Goal: Task Accomplishment & Management: Use online tool/utility

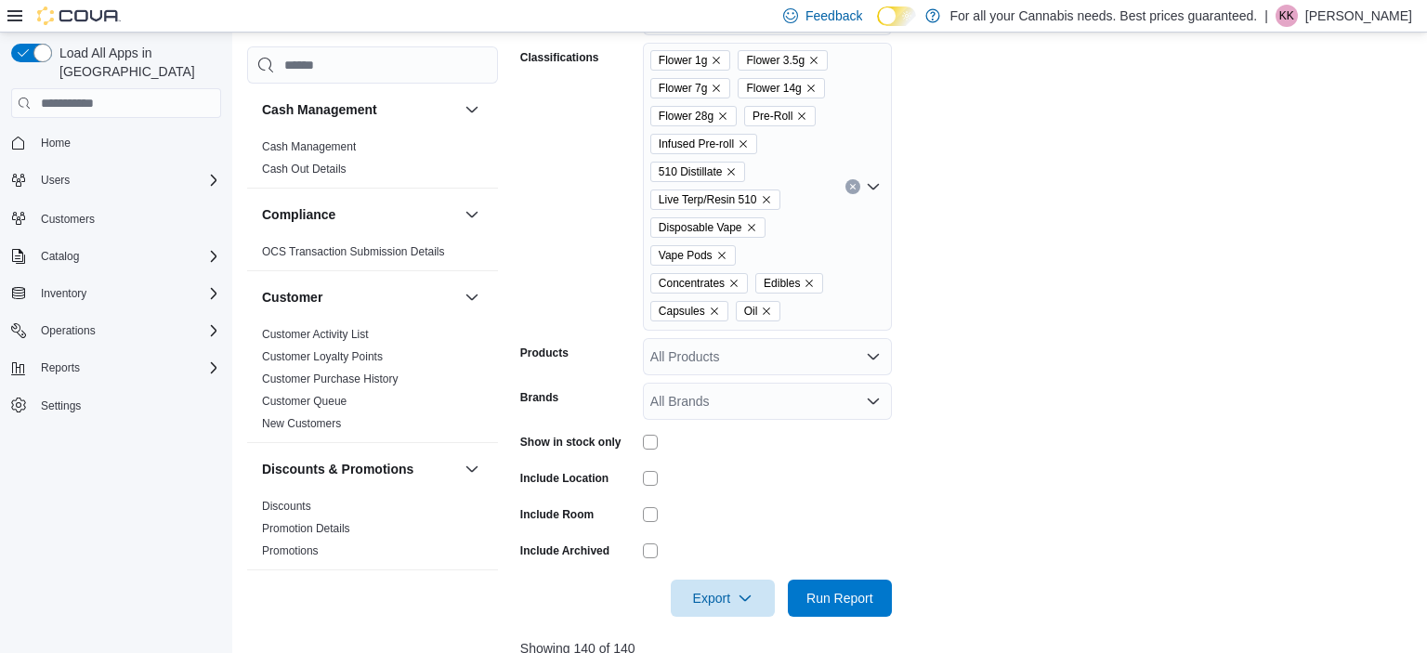
scroll to position [386, 0]
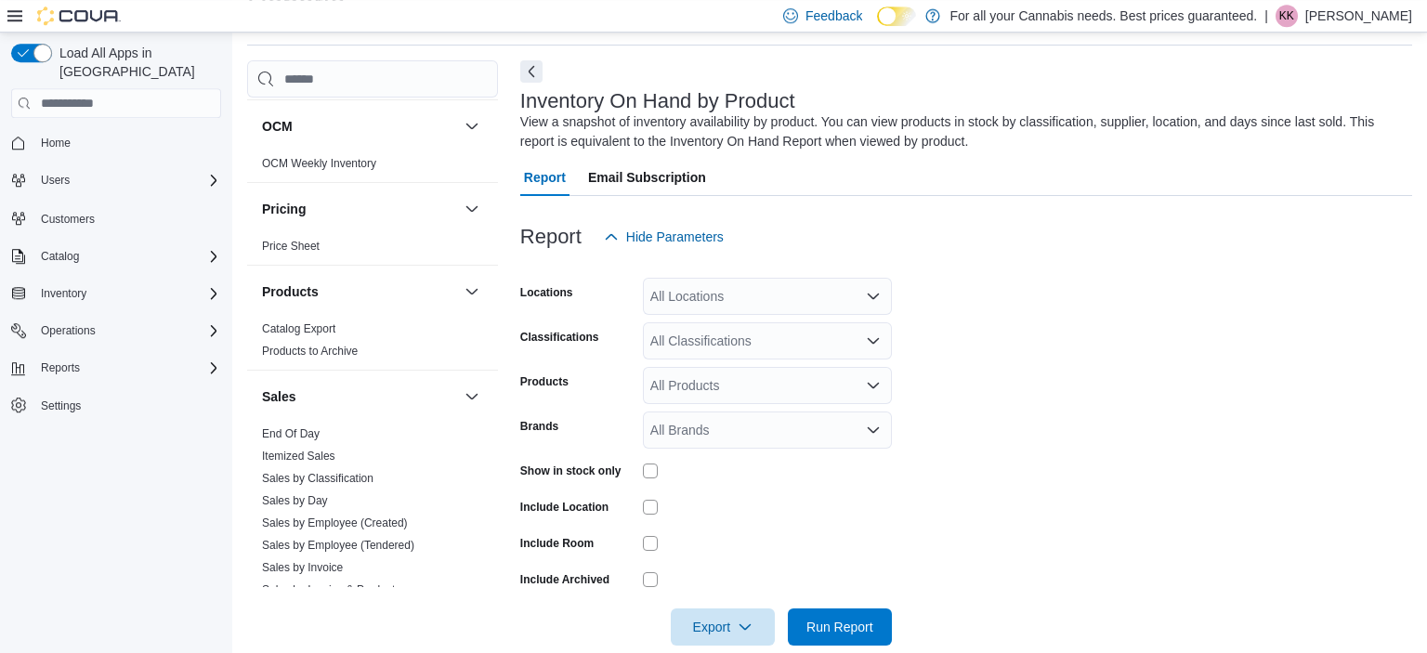
scroll to position [1001, 0]
click at [403, 428] on span "End Of Day" at bounding box center [373, 432] width 236 height 22
click at [346, 432] on span "End Of Day" at bounding box center [373, 432] width 236 height 22
click at [767, 294] on div "All Locations" at bounding box center [767, 296] width 249 height 37
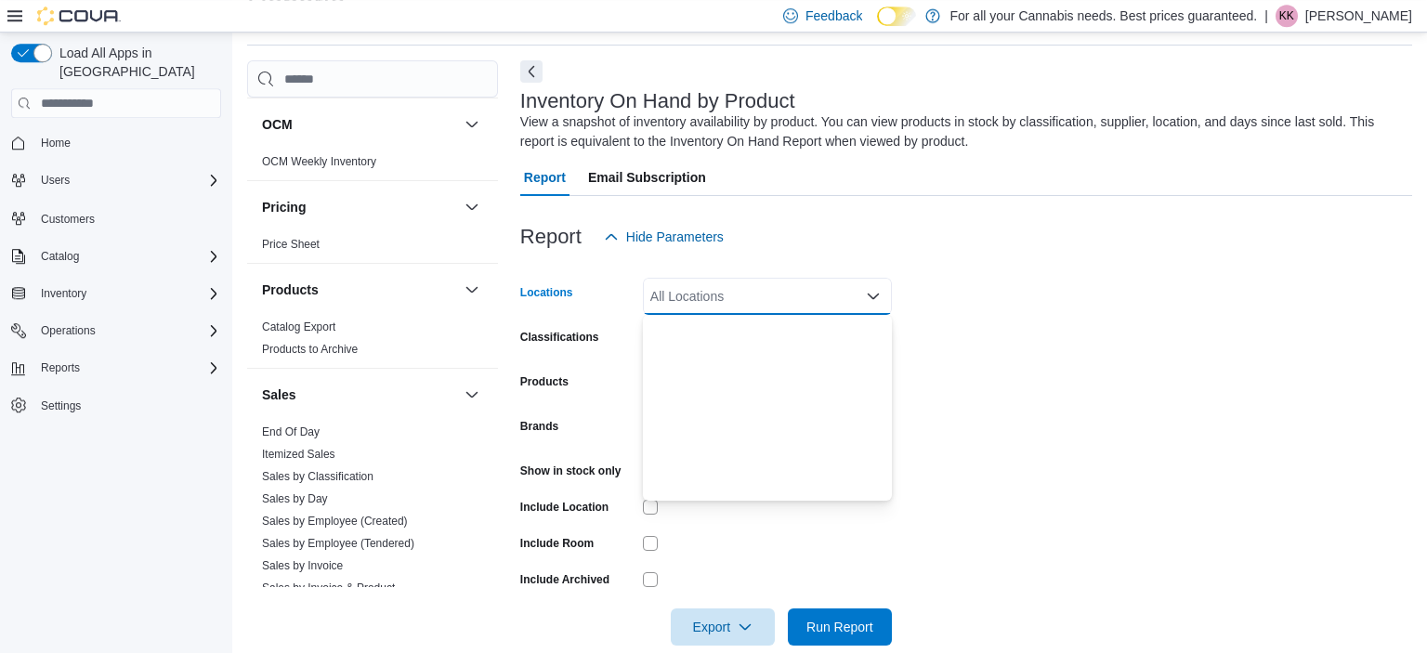
scroll to position [245, 0]
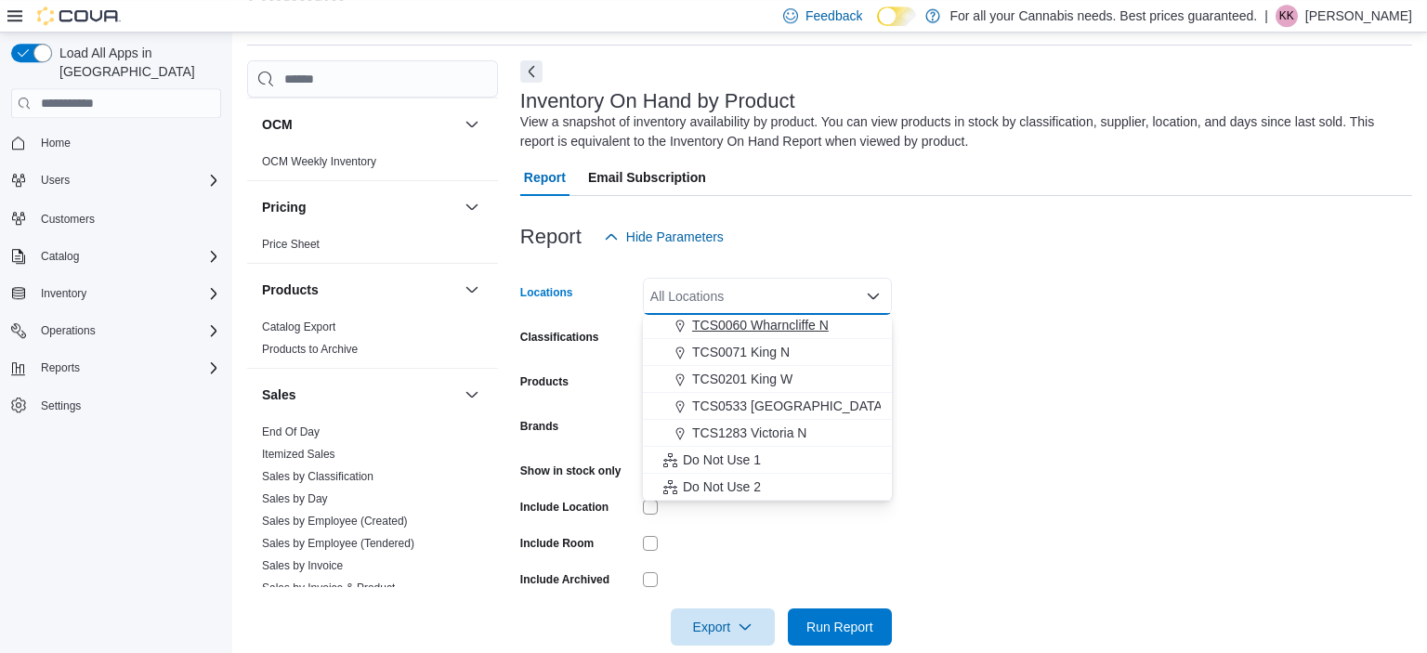
click at [778, 330] on span "TCS0060 Wharncliffe N" at bounding box center [760, 325] width 137 height 19
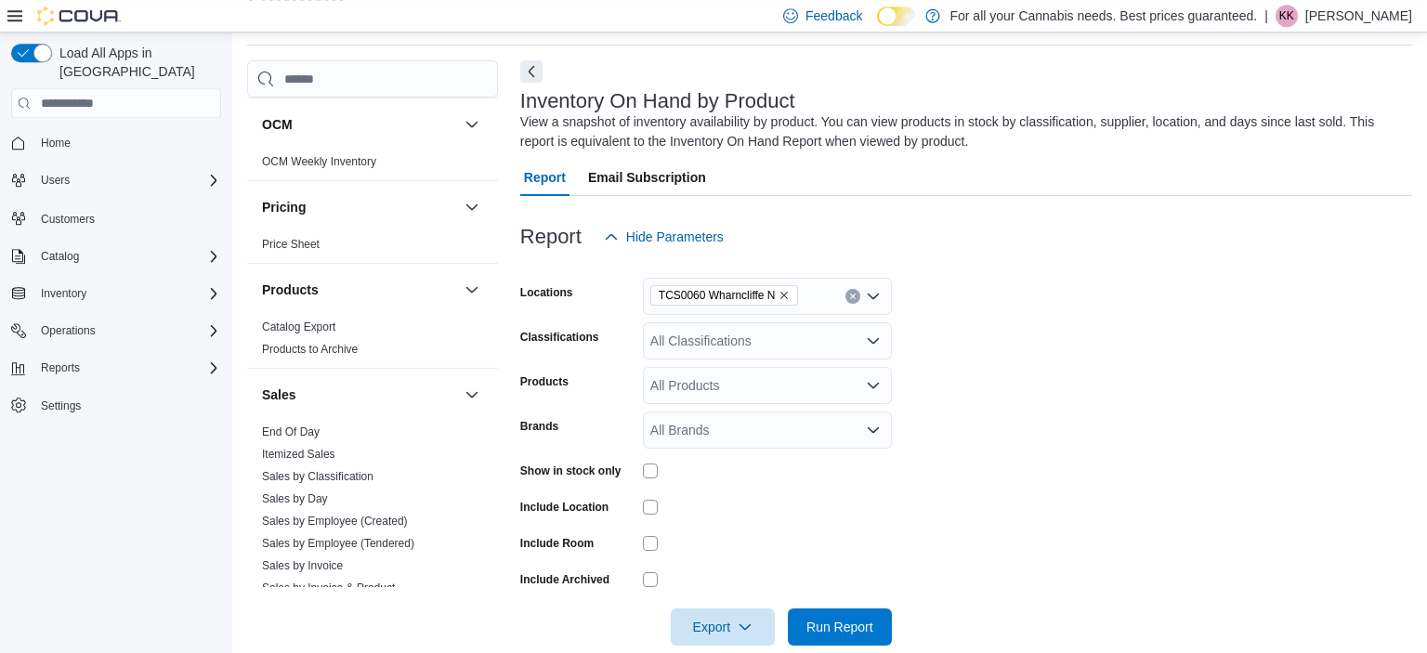
click at [953, 332] on form "Locations TCS0060 Wharncliffe N Classifications All Classifications Products Al…" at bounding box center [966, 450] width 892 height 390
click at [315, 427] on link "End Of Day" at bounding box center [291, 431] width 58 height 13
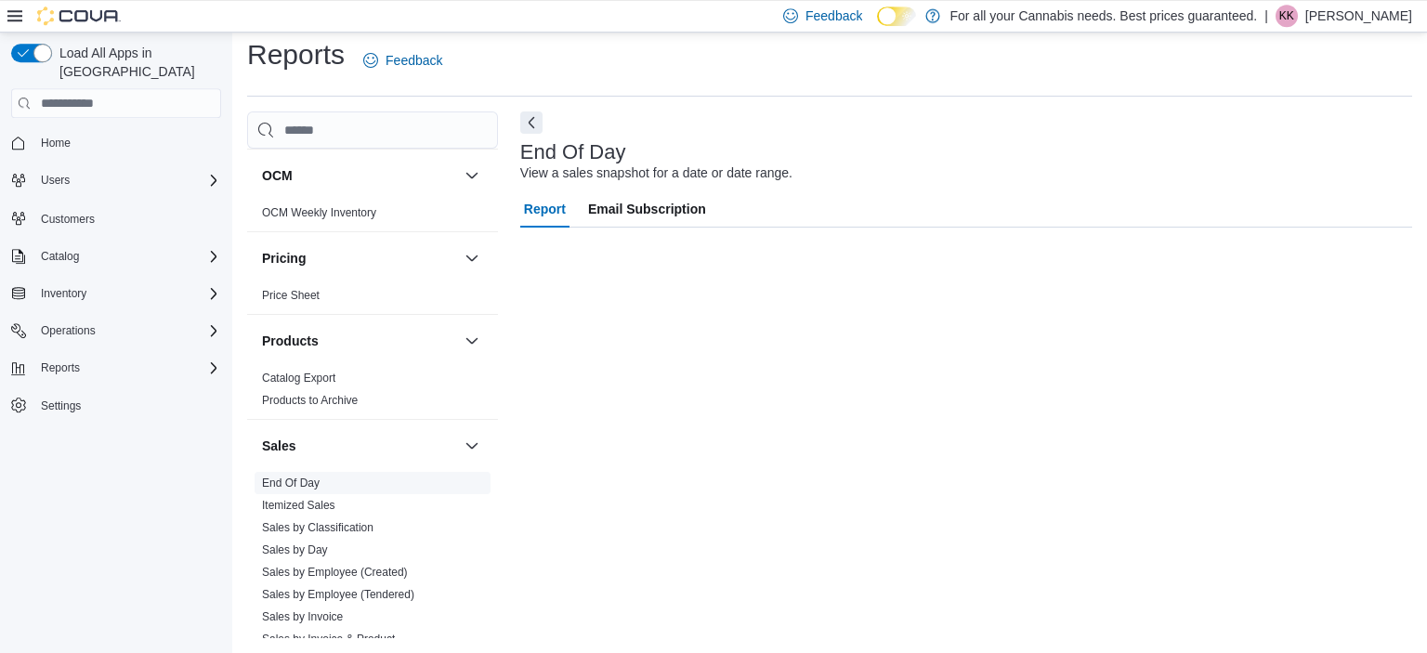
scroll to position [11, 0]
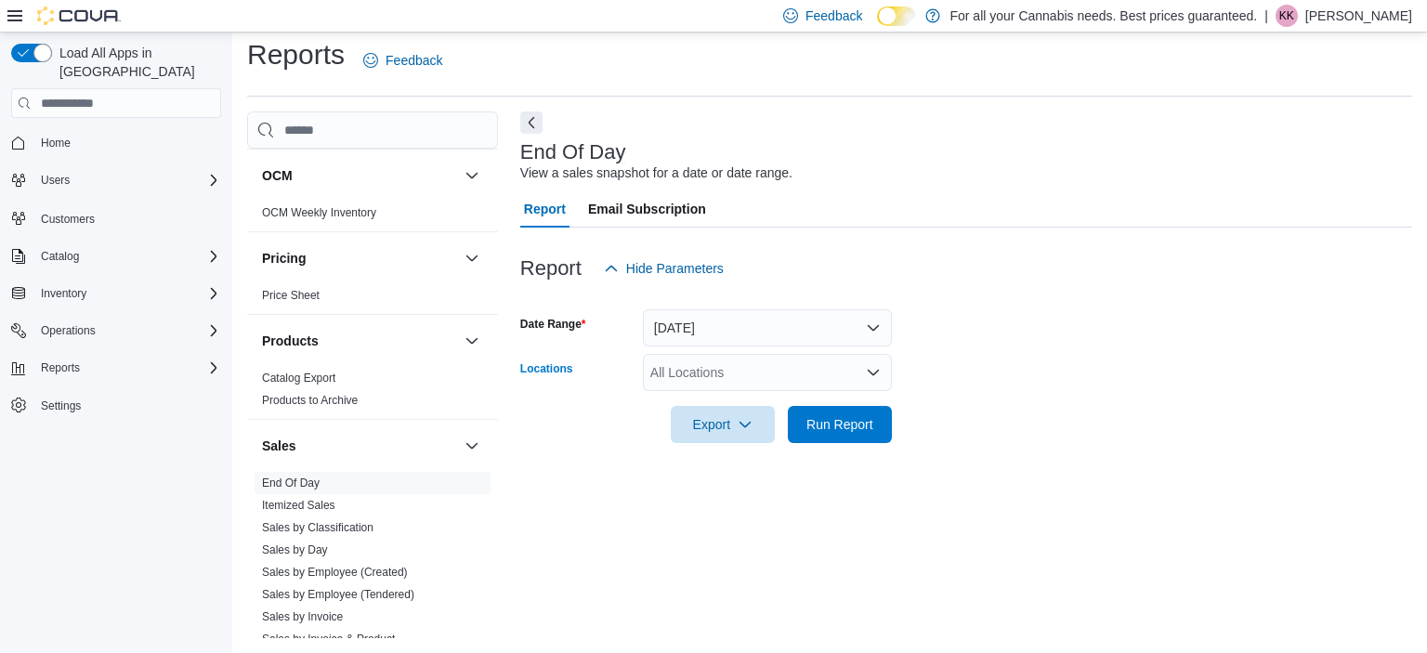
click at [753, 368] on div "All Locations" at bounding box center [767, 372] width 249 height 37
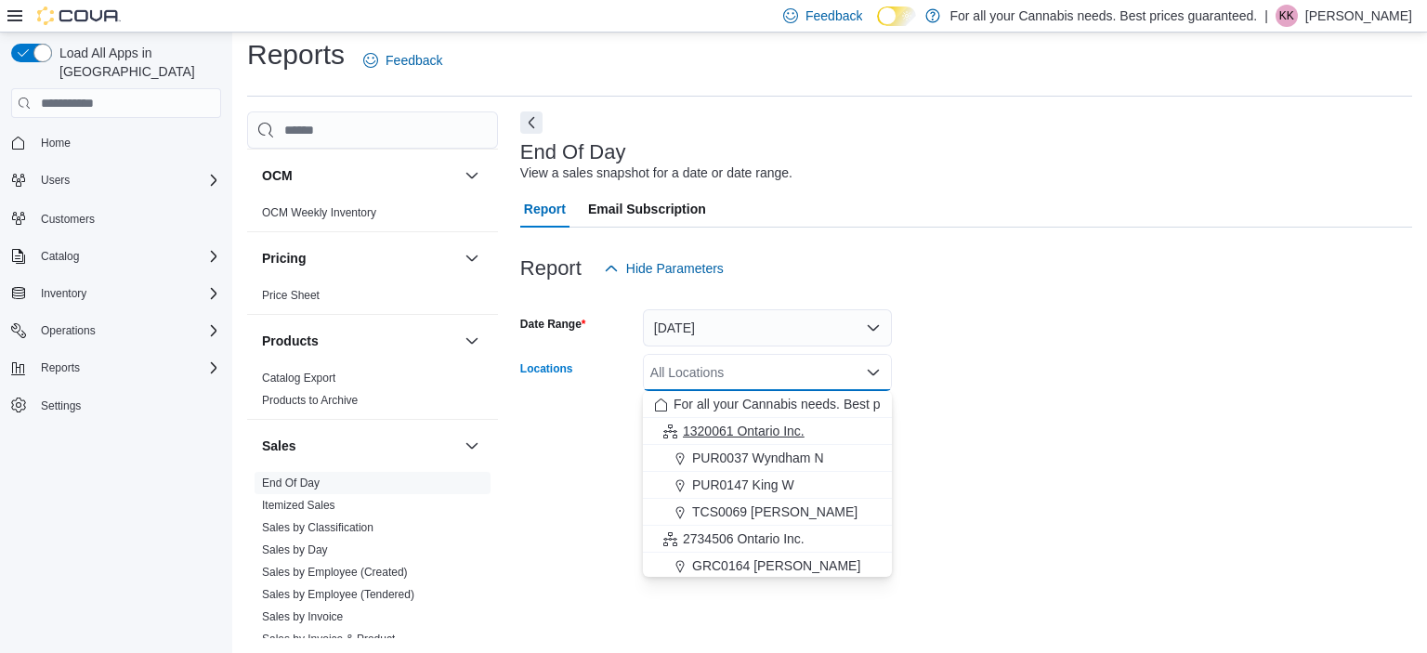
scroll to position [245, 0]
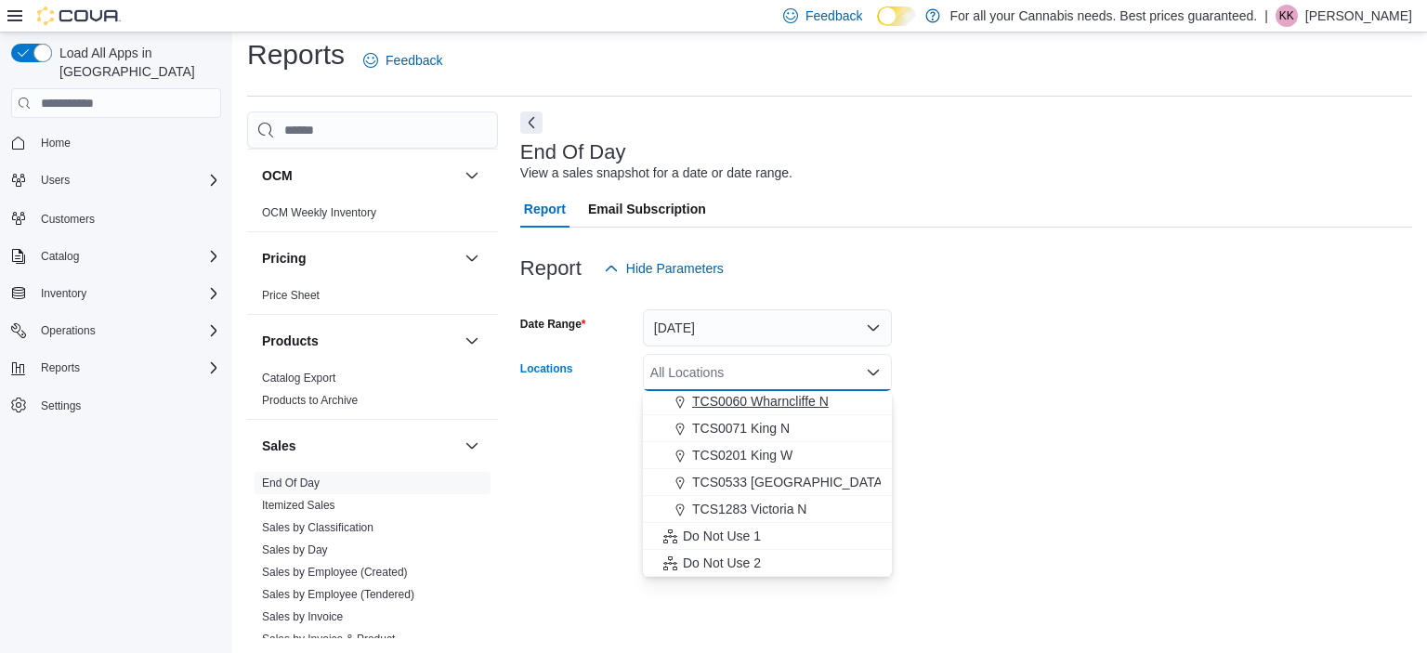
click at [801, 403] on span "TCS0060 Wharncliffe N" at bounding box center [760, 401] width 137 height 19
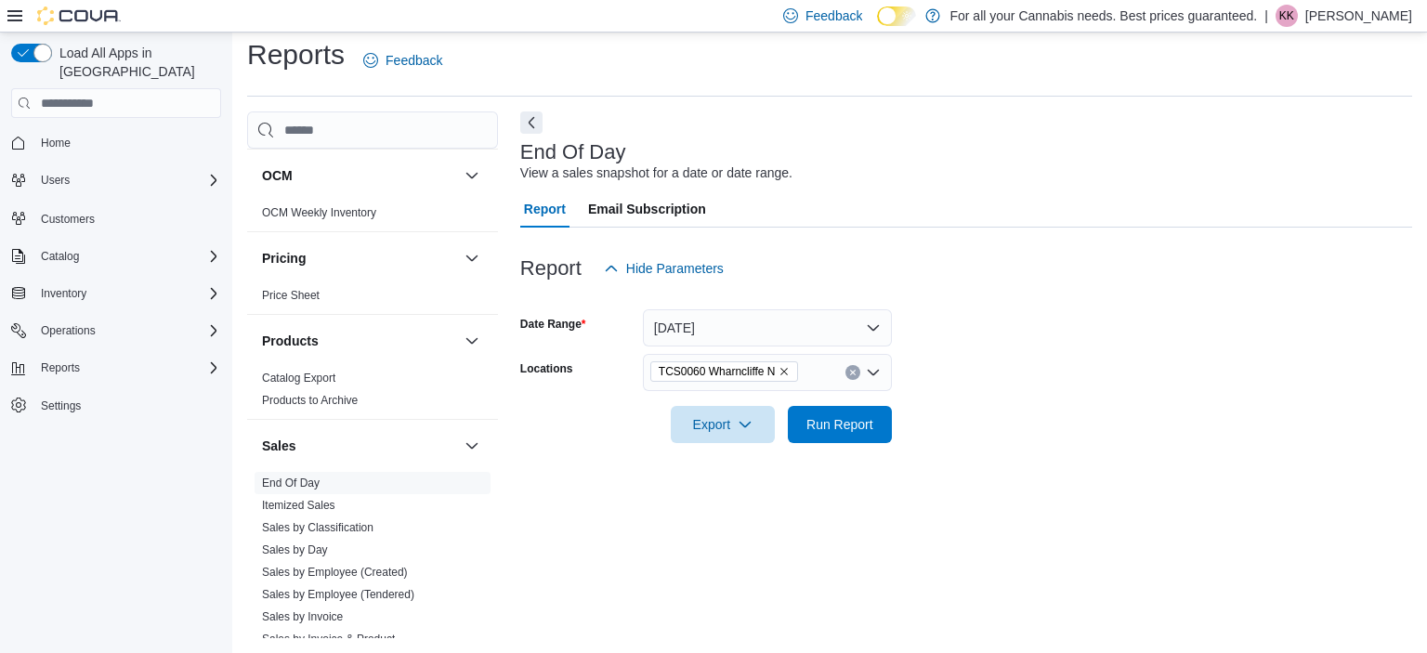
click at [907, 407] on form "Date Range Today Locations TCS0060 Wharncliffe N Export Run Report" at bounding box center [966, 365] width 892 height 156
click at [838, 422] on span "Run Report" at bounding box center [839, 423] width 67 height 19
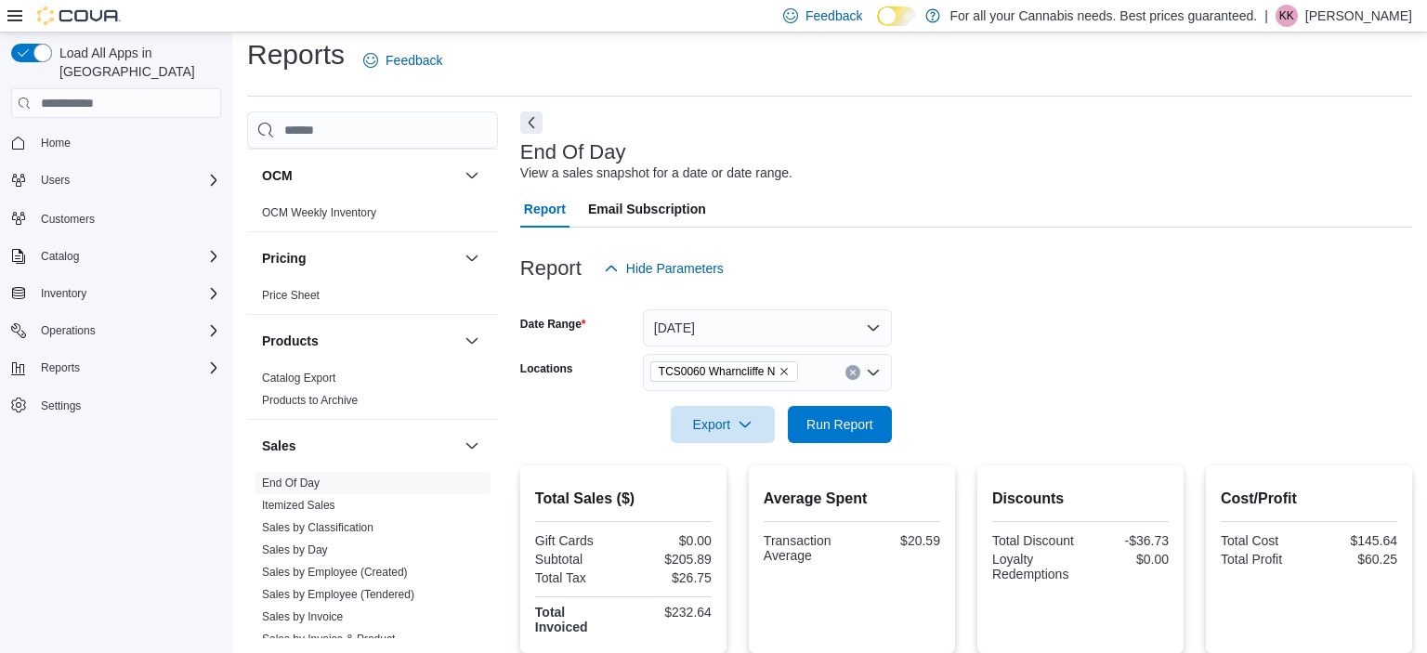
scroll to position [371, 0]
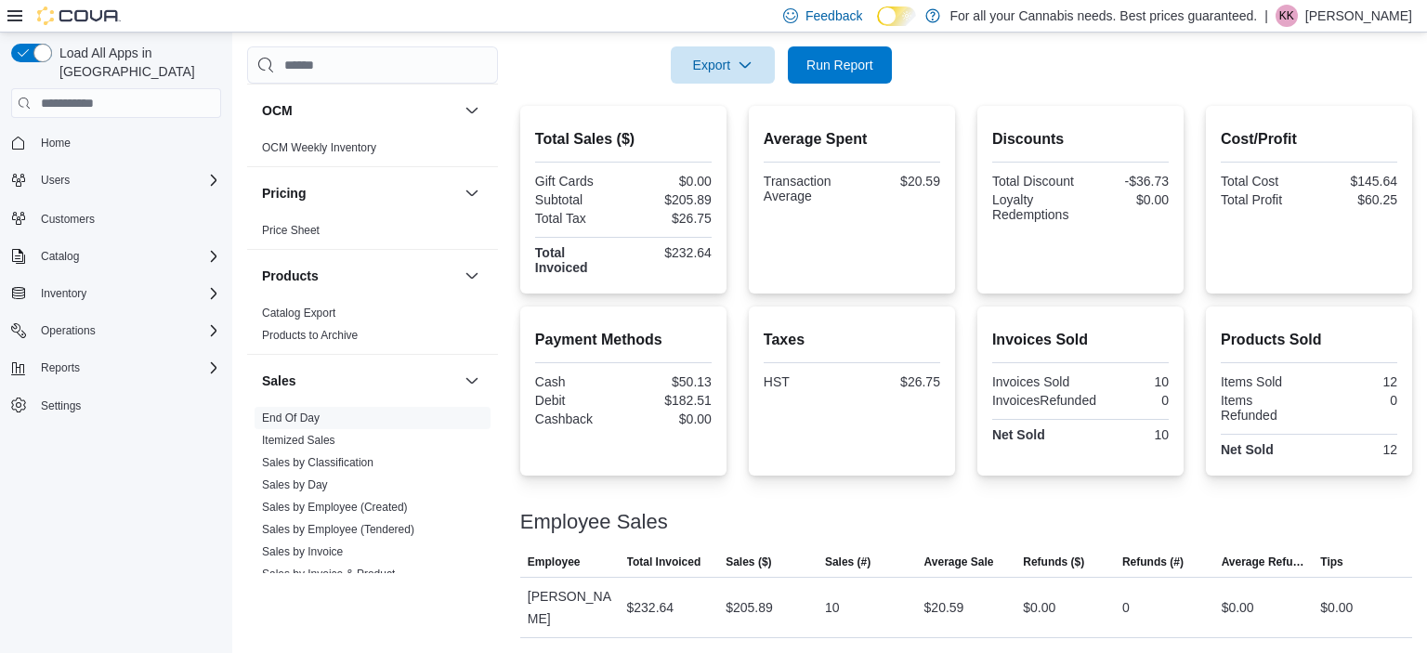
click at [705, 248] on div "$232.64" at bounding box center [669, 252] width 85 height 15
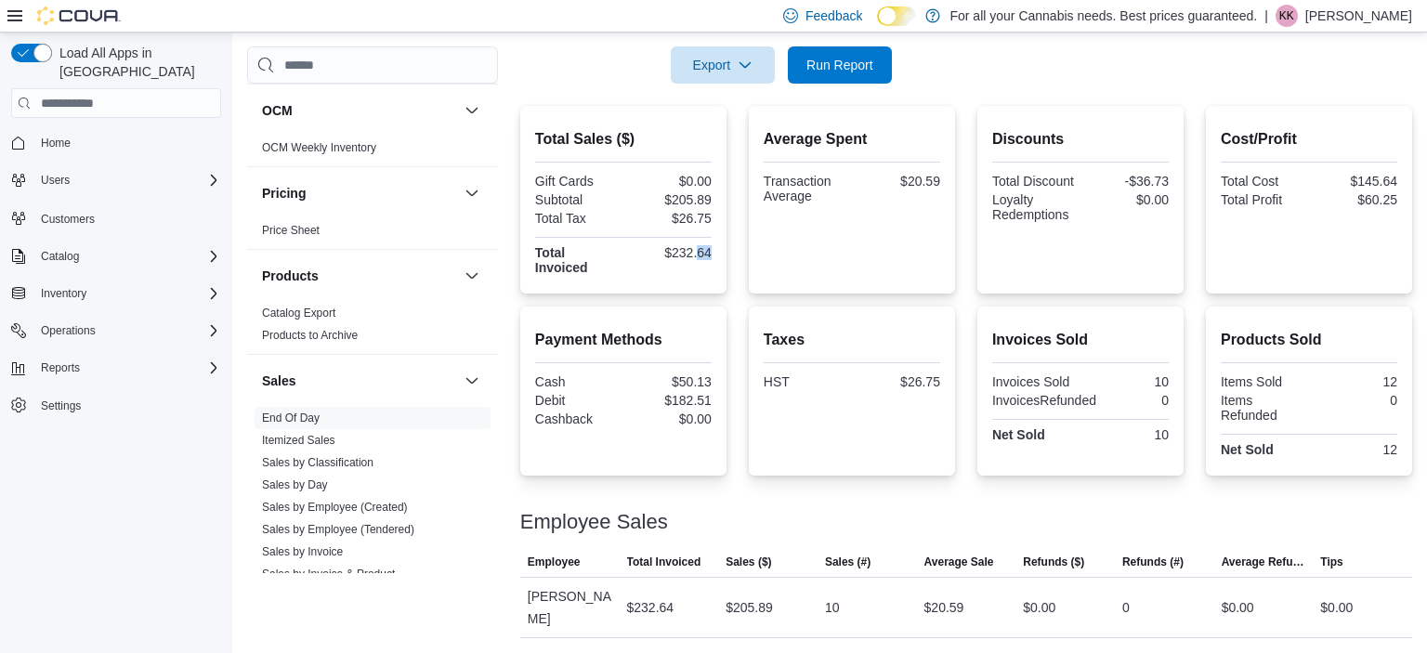
click at [705, 248] on div "$232.64" at bounding box center [669, 252] width 85 height 15
click at [838, 68] on span "Run Report" at bounding box center [839, 64] width 67 height 19
